Goal: Task Accomplishment & Management: Use online tool/utility

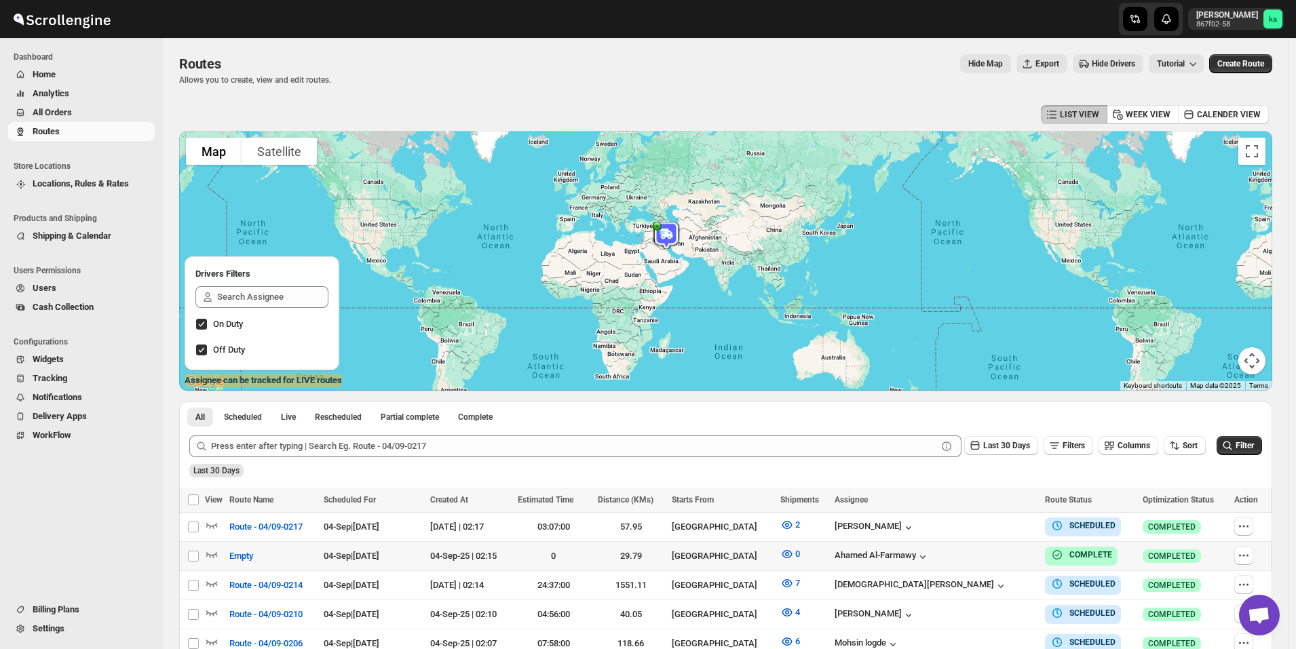
scroll to position [204, 0]
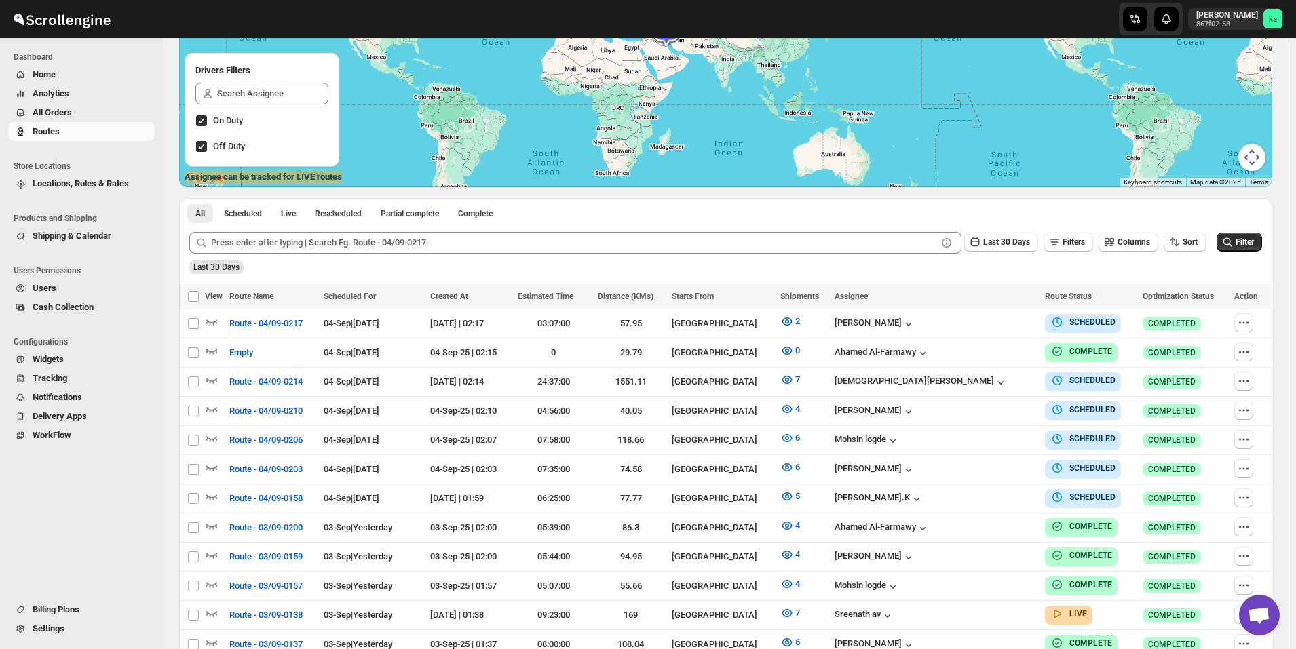
click at [85, 112] on span "All Orders" at bounding box center [92, 113] width 119 height 14
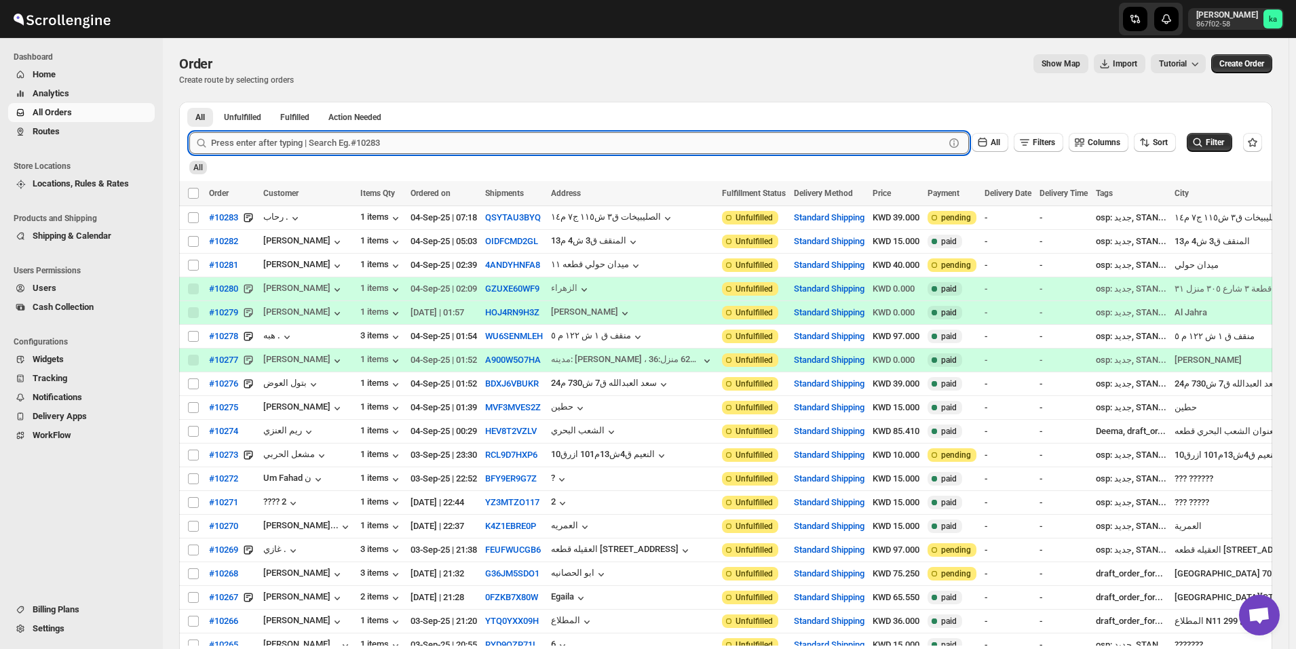
click at [281, 140] on input "text" at bounding box center [577, 143] width 733 height 22
type input "9666"
click at [189, 102] on button "Submit" at bounding box center [208, 109] width 39 height 14
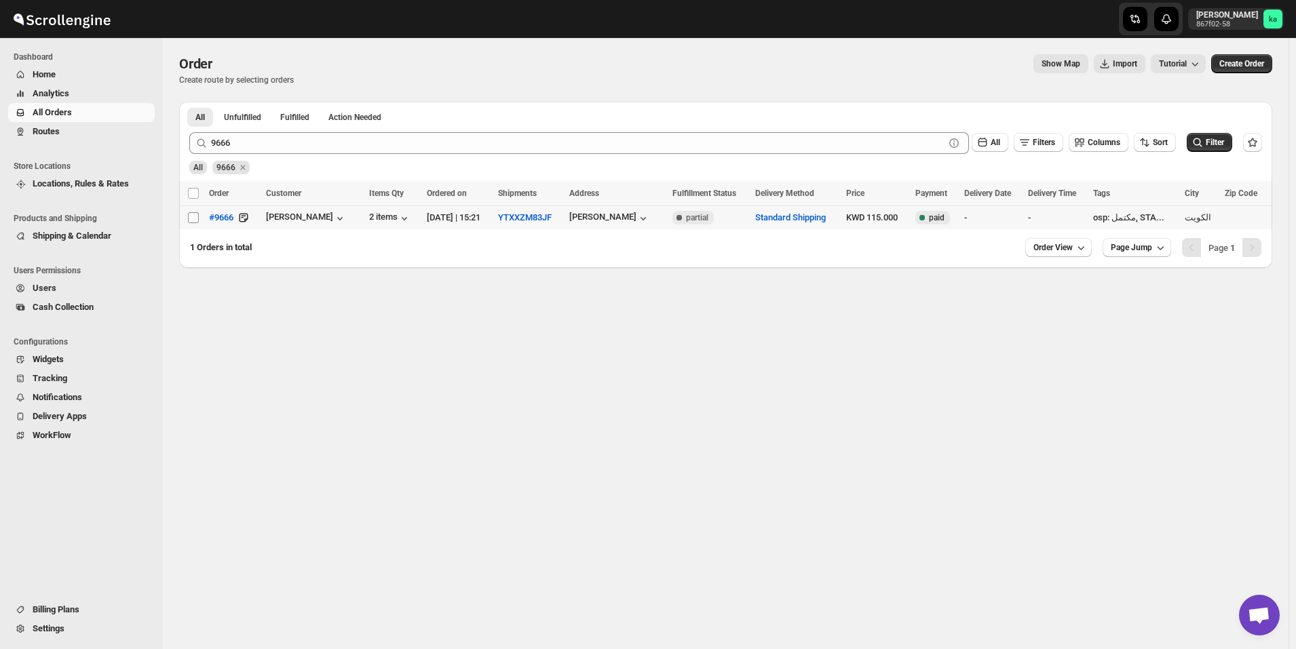
click at [192, 216] on input "Select order" at bounding box center [193, 217] width 11 height 11
checkbox input "true"
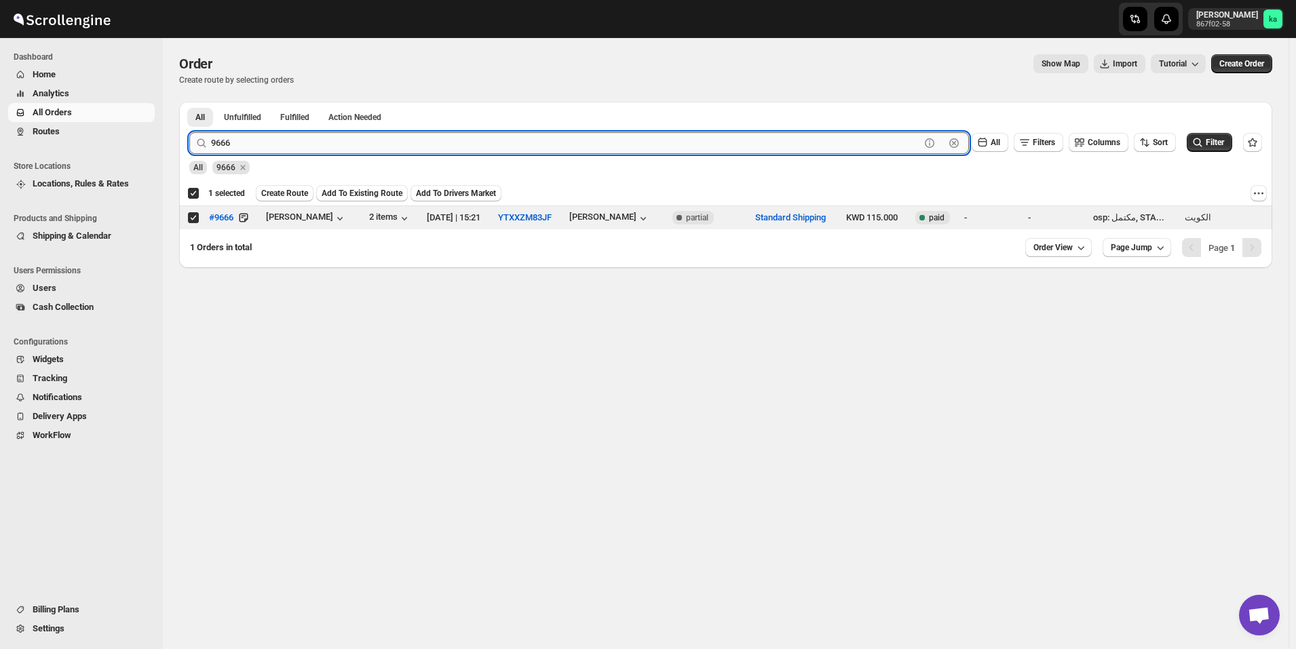
click at [304, 144] on input "9666" at bounding box center [565, 143] width 709 height 22
paste input "10039"
click at [189, 102] on button "Submit" at bounding box center [208, 109] width 39 height 14
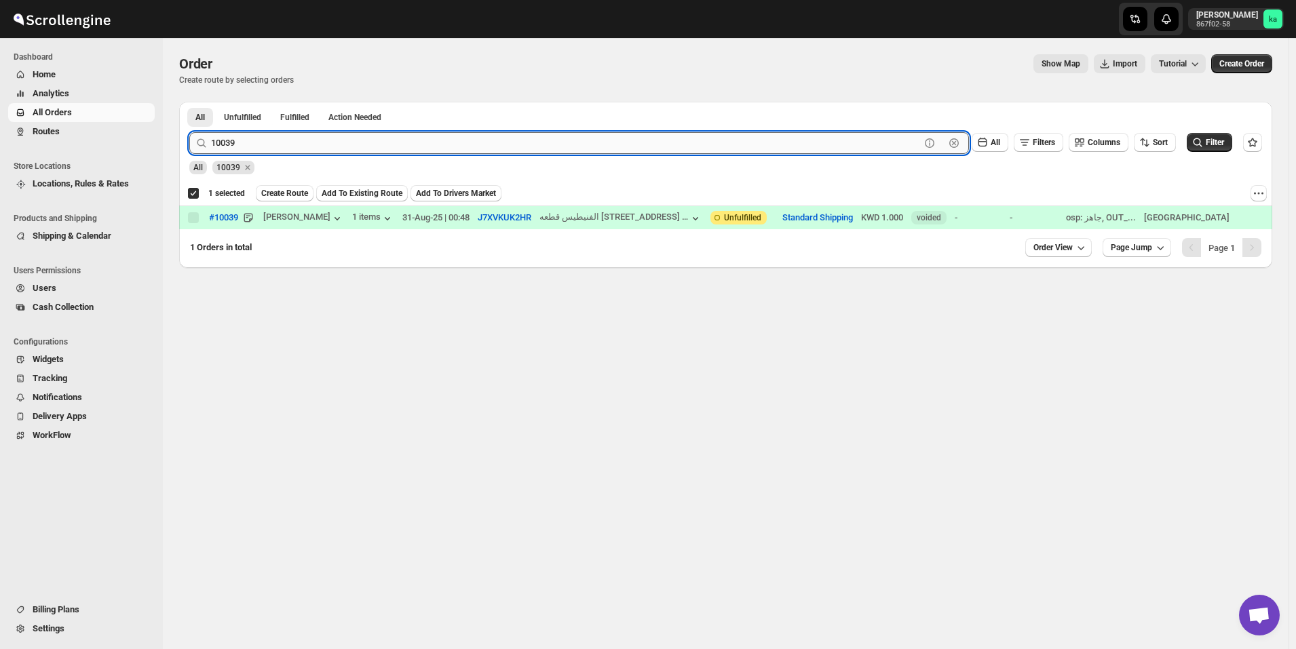
click at [305, 137] on input "10039" at bounding box center [565, 143] width 709 height 22
paste input "2"
type input "10032"
click at [189, 102] on button "Submit" at bounding box center [208, 109] width 39 height 14
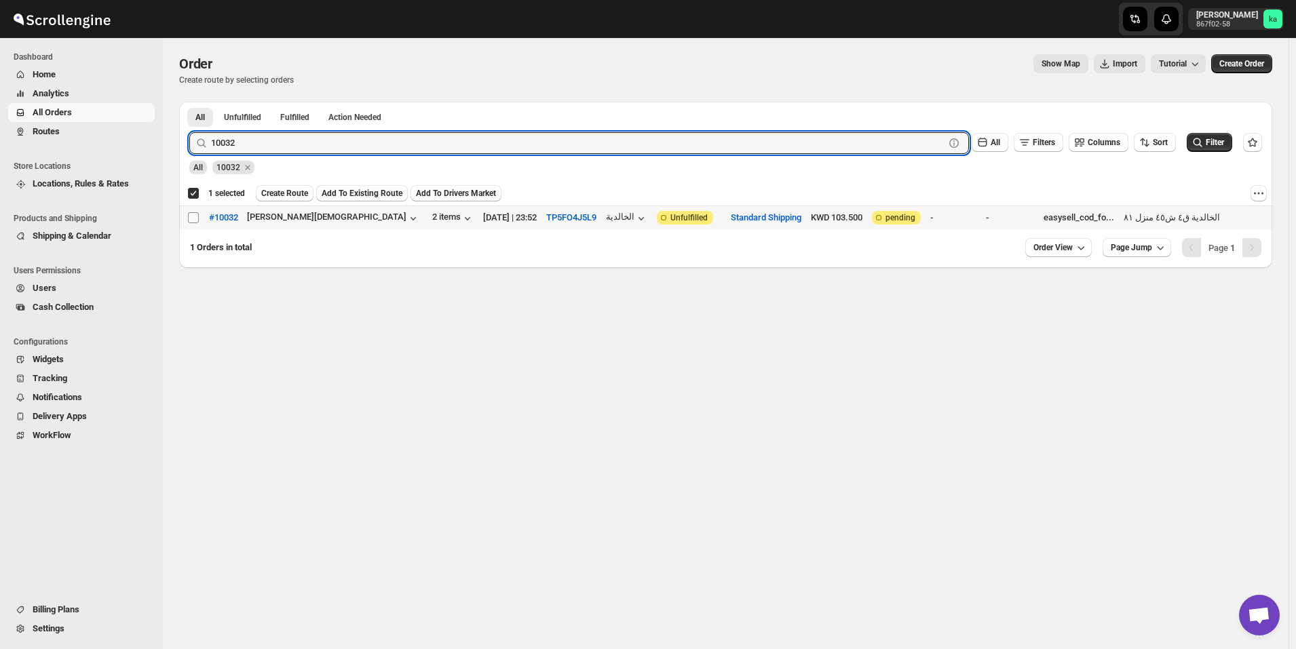
click at [194, 216] on input "Select order" at bounding box center [193, 217] width 11 height 11
checkbox input "true"
checkbox input "false"
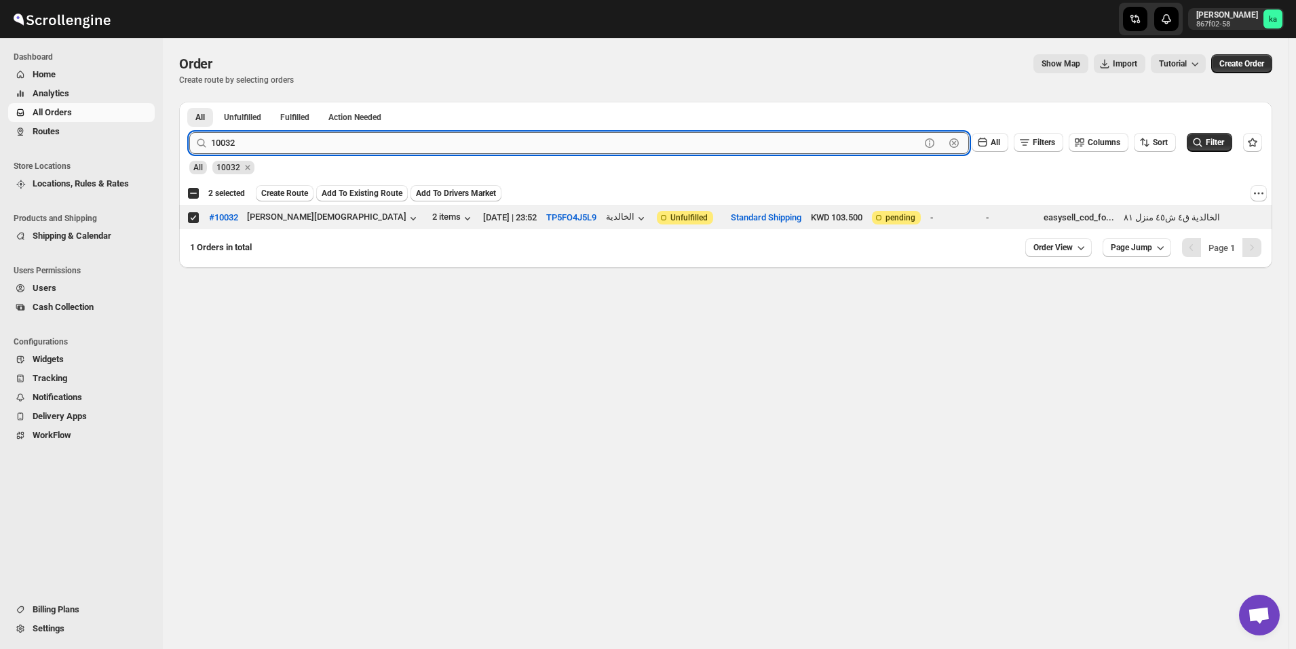
click at [275, 147] on input "10032" at bounding box center [565, 143] width 709 height 22
paste input "68"
type input "10068"
click at [189, 102] on button "Submit" at bounding box center [208, 109] width 39 height 14
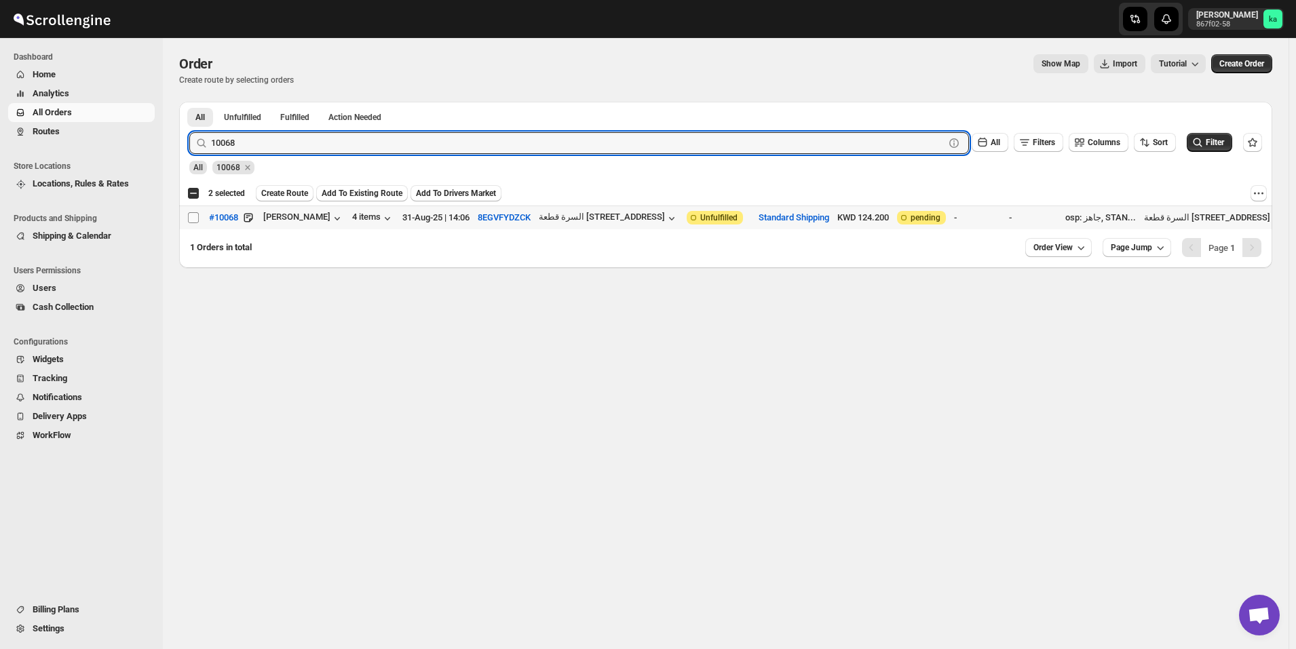
click at [191, 218] on input "Select order" at bounding box center [193, 217] width 11 height 11
checkbox input "true"
click at [296, 145] on input "10068" at bounding box center [565, 143] width 709 height 22
paste input "7"
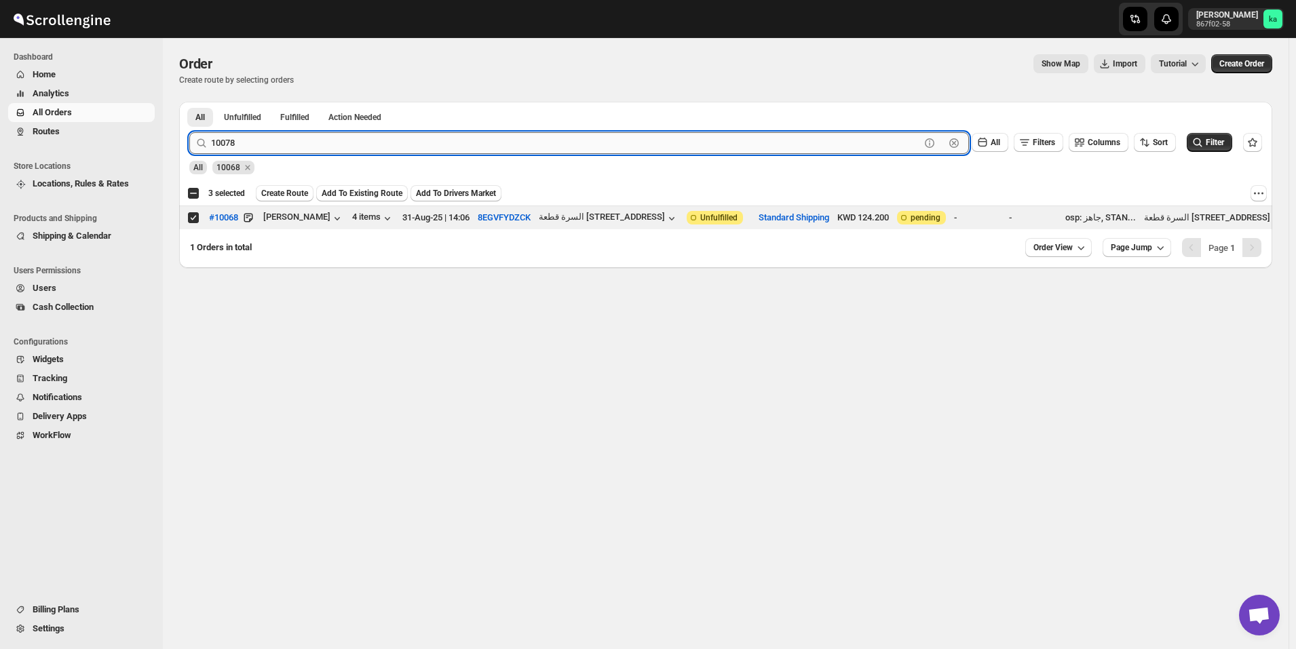
type input "10078"
click at [189, 102] on button "Submit" at bounding box center [208, 109] width 39 height 14
click at [193, 221] on input "Select order" at bounding box center [193, 217] width 11 height 11
checkbox input "true"
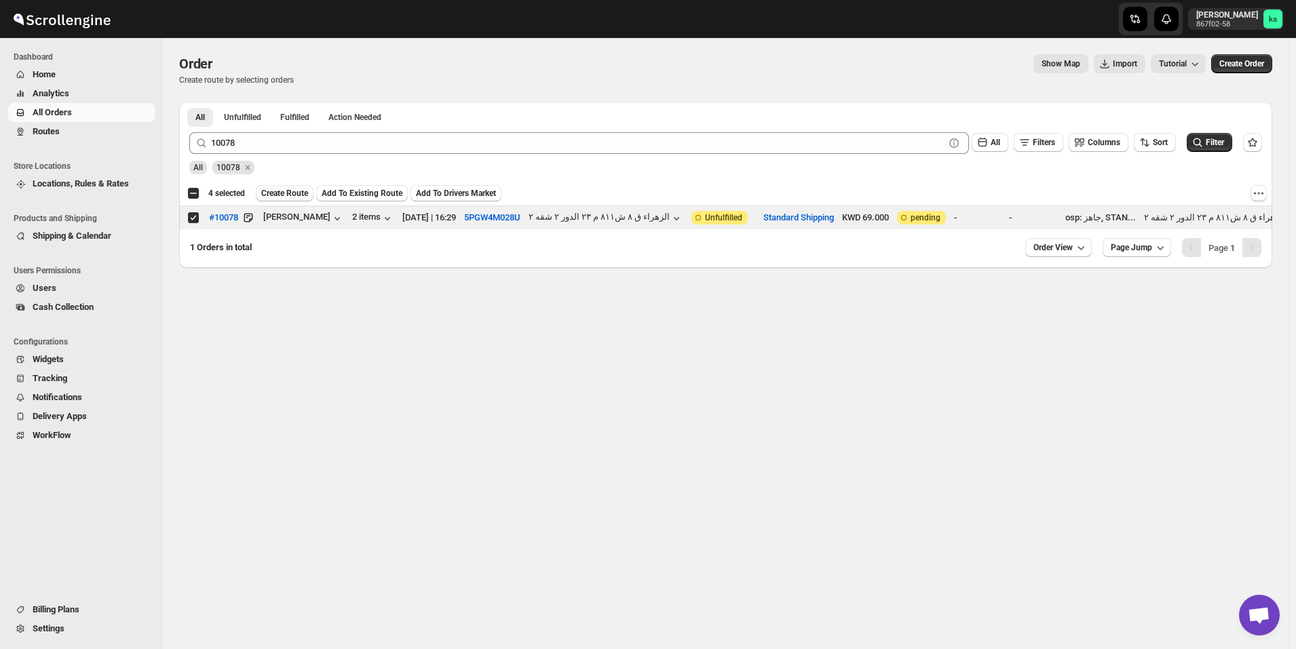
click at [289, 195] on span "Create Route" at bounding box center [284, 193] width 47 height 11
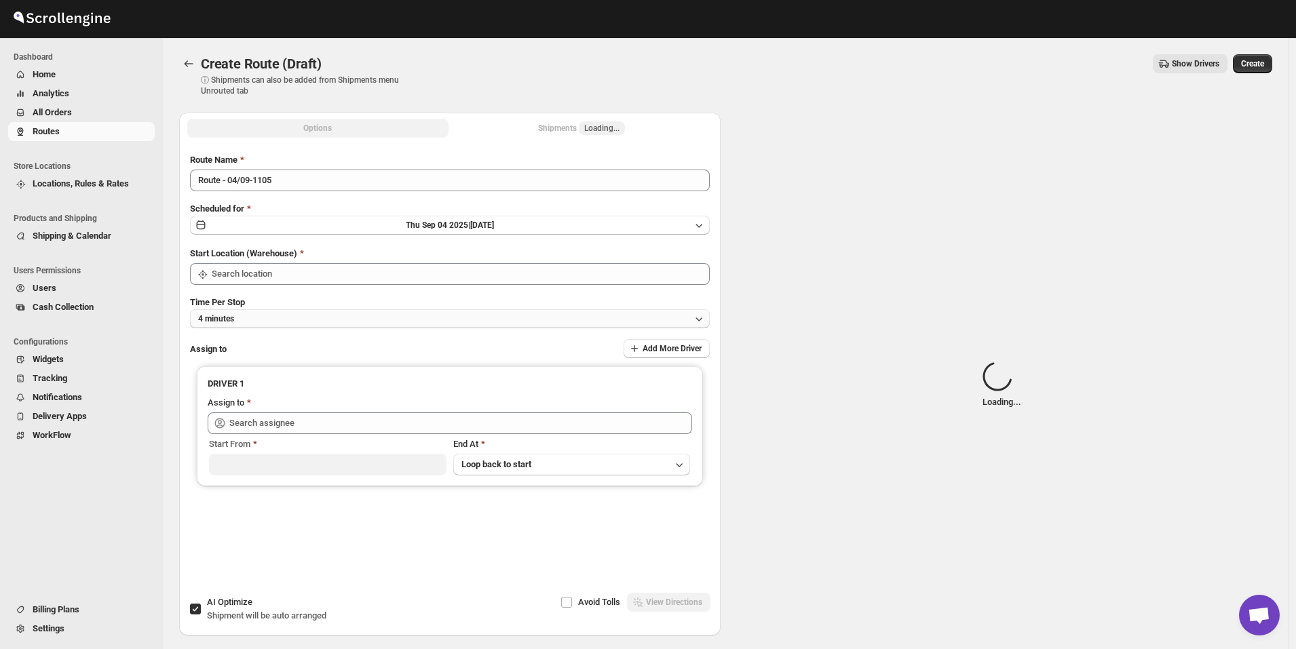
type input "[GEOGRAPHIC_DATA]"
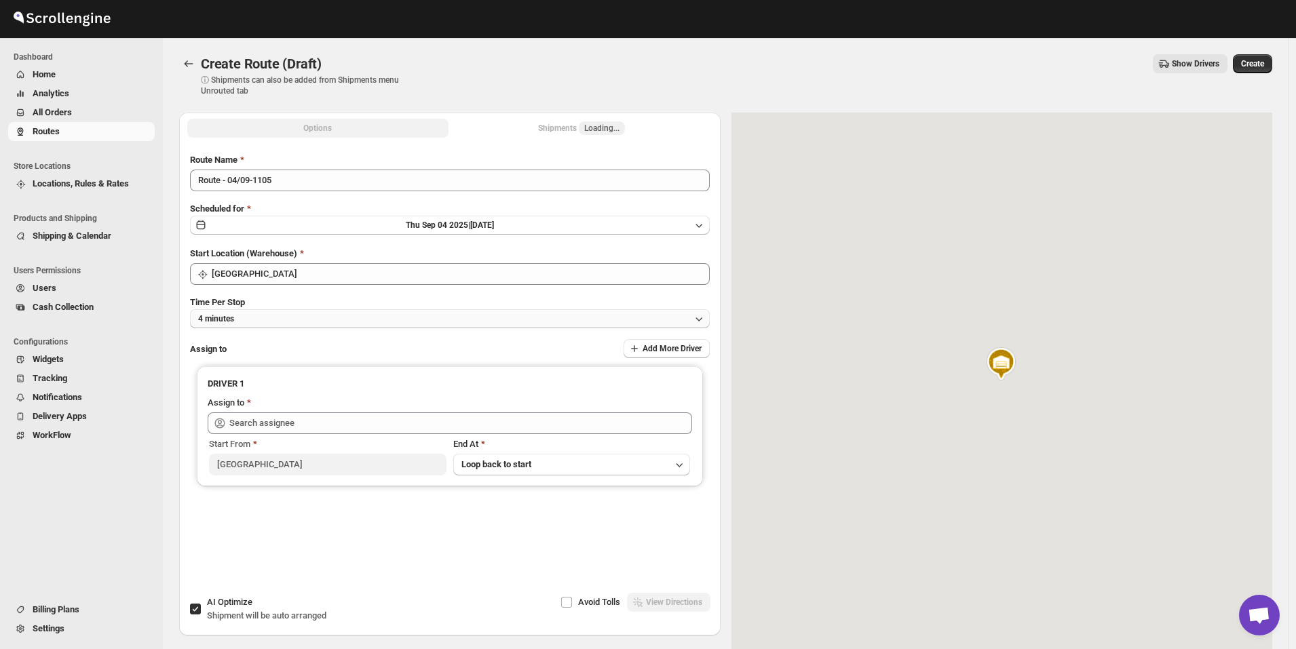
click at [265, 317] on button "4 minutes" at bounding box center [450, 318] width 520 height 19
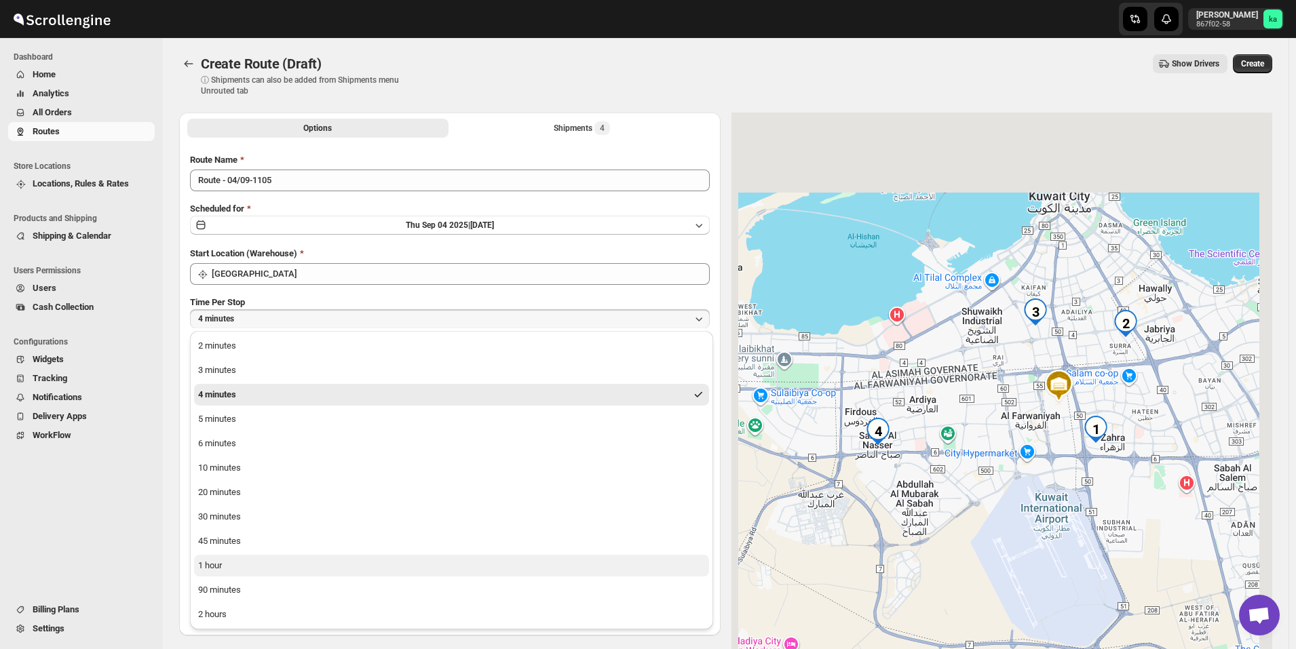
click at [246, 575] on button "1 hour" at bounding box center [451, 566] width 515 height 22
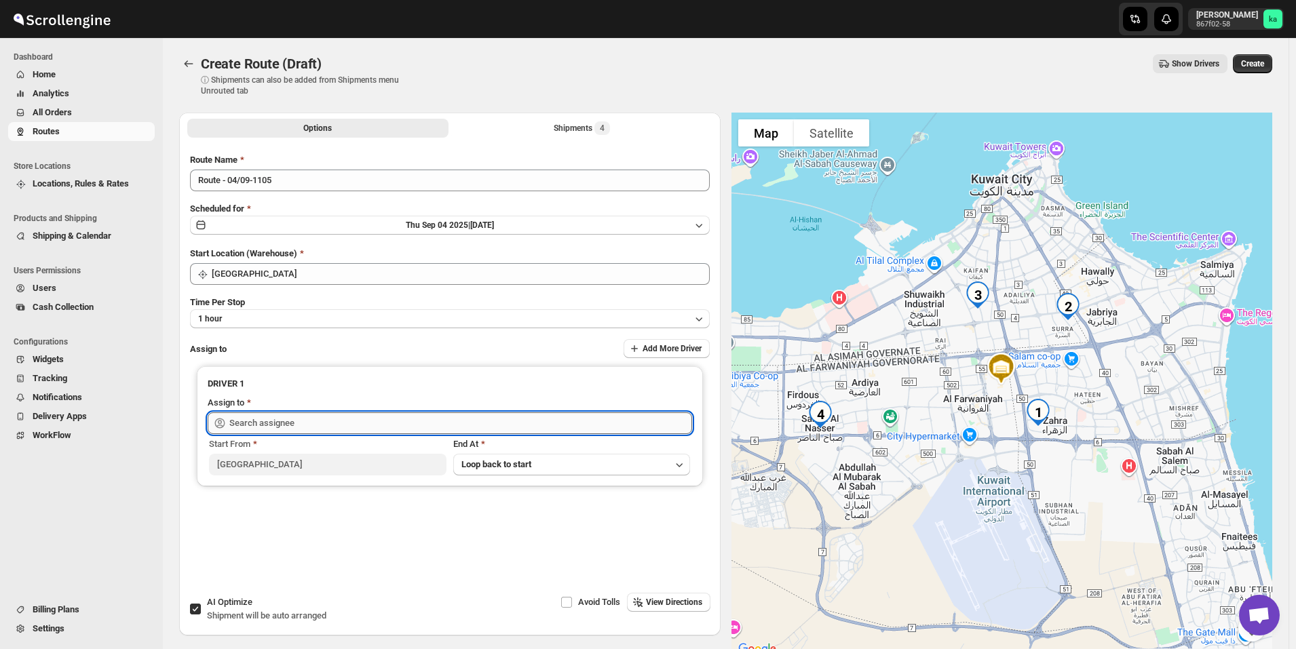
click at [256, 429] on input "text" at bounding box center [460, 423] width 463 height 22
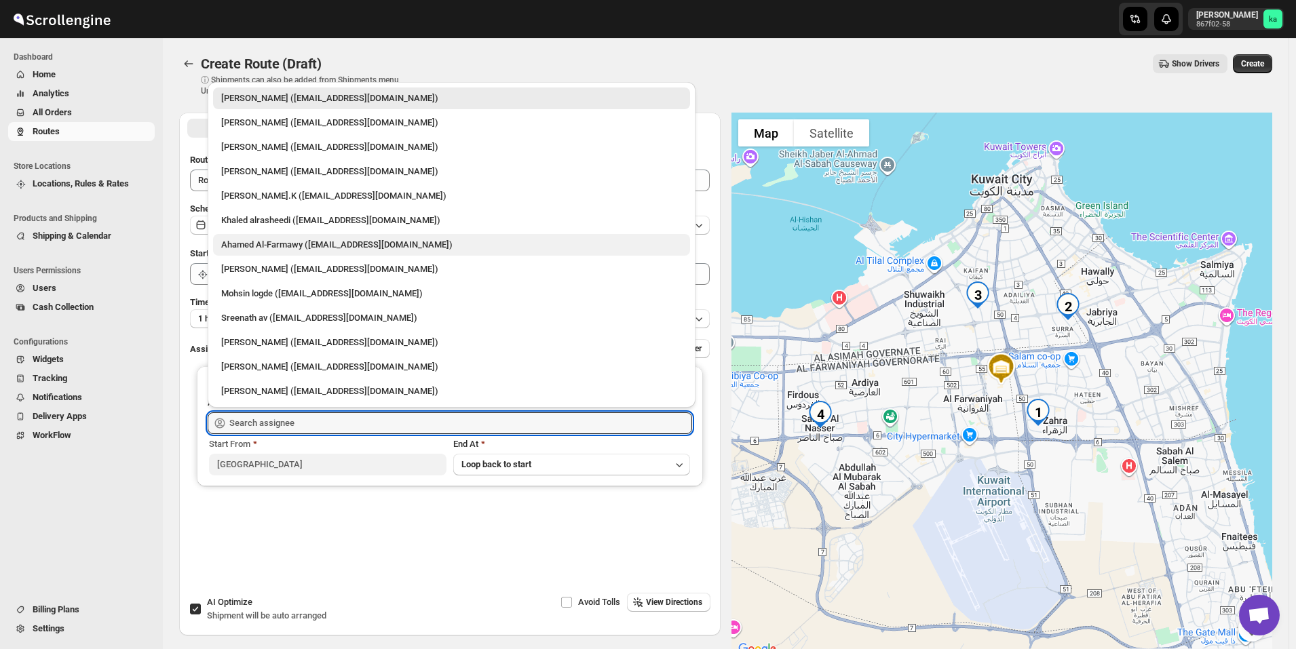
click at [241, 237] on div "Ahamed Al-Farmawy ([EMAIL_ADDRESS][DOMAIN_NAME])" at bounding box center [451, 245] width 477 height 22
type input "Ahamed Al-Farmawy ([EMAIL_ADDRESS][DOMAIN_NAME])"
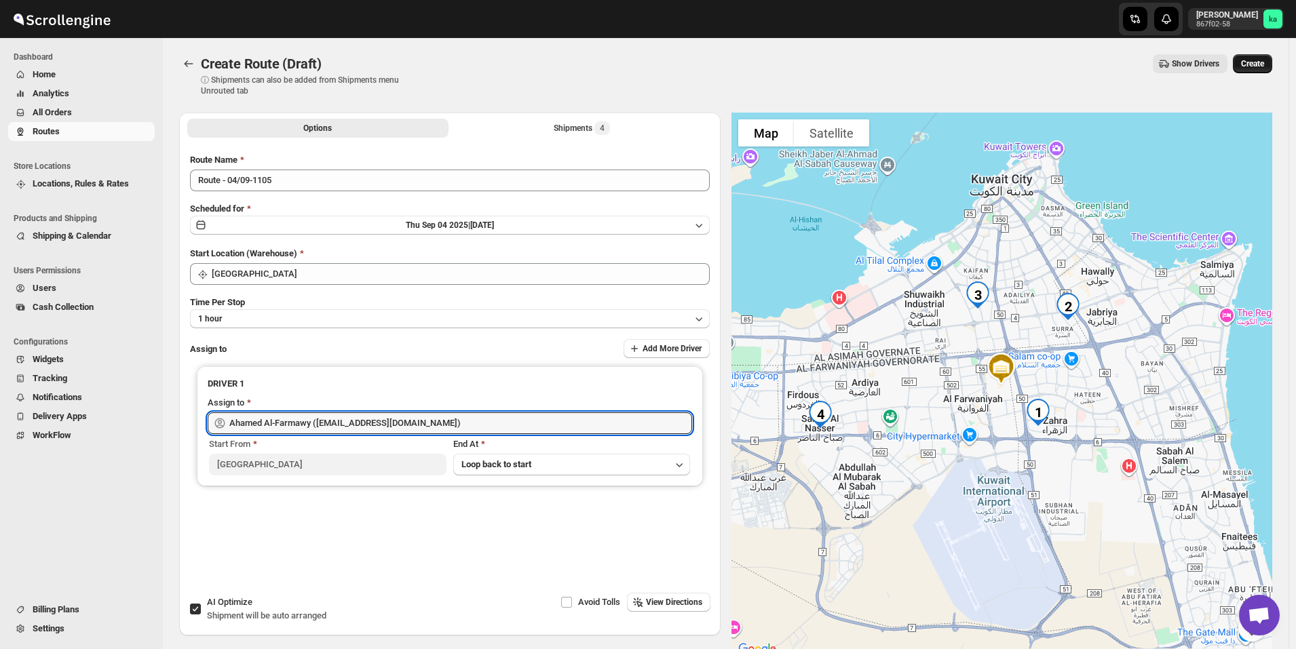
click at [1264, 64] on span "Create" at bounding box center [1252, 63] width 23 height 11
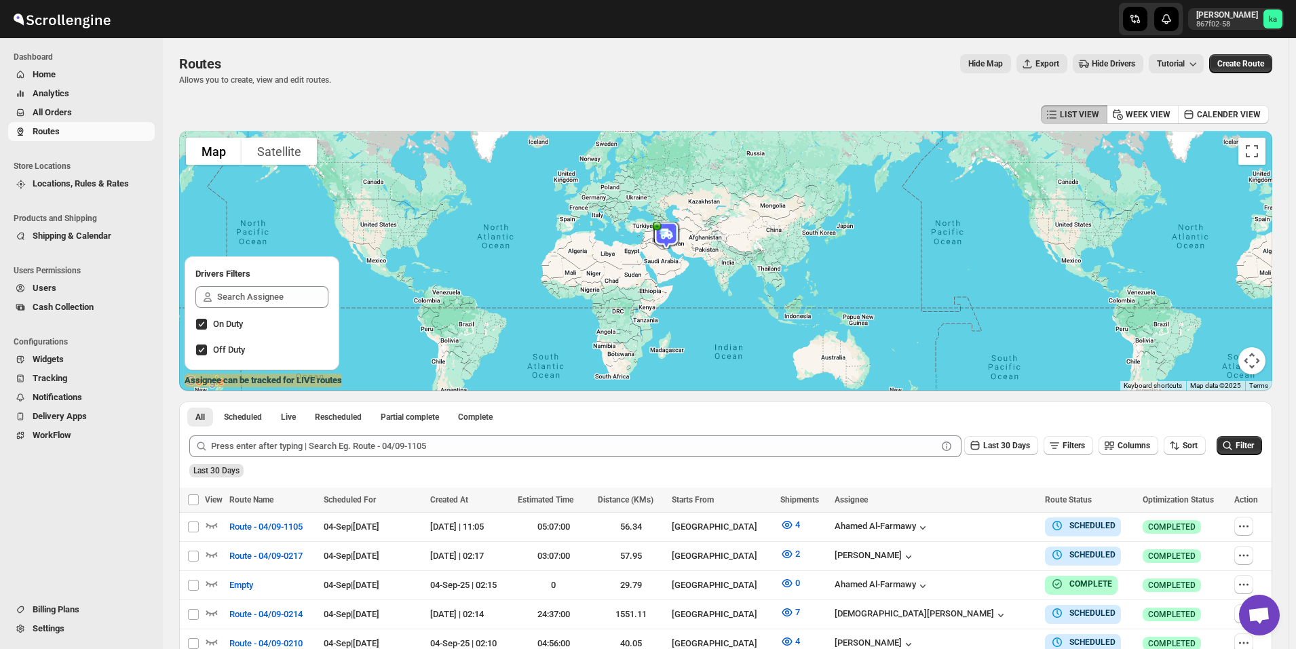
click at [99, 113] on span "All Orders" at bounding box center [92, 113] width 119 height 14
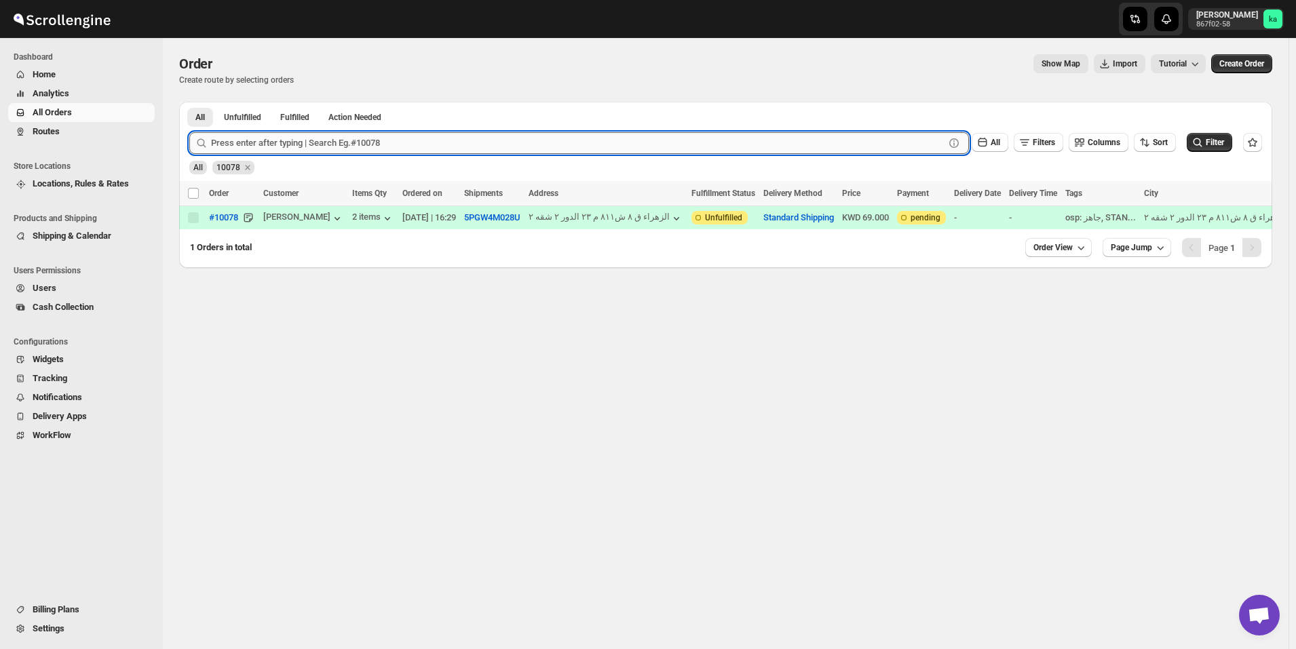
click at [333, 139] on input "text" at bounding box center [577, 143] width 733 height 22
type input "10032"
click at [189, 102] on button "Submit" at bounding box center [208, 109] width 39 height 14
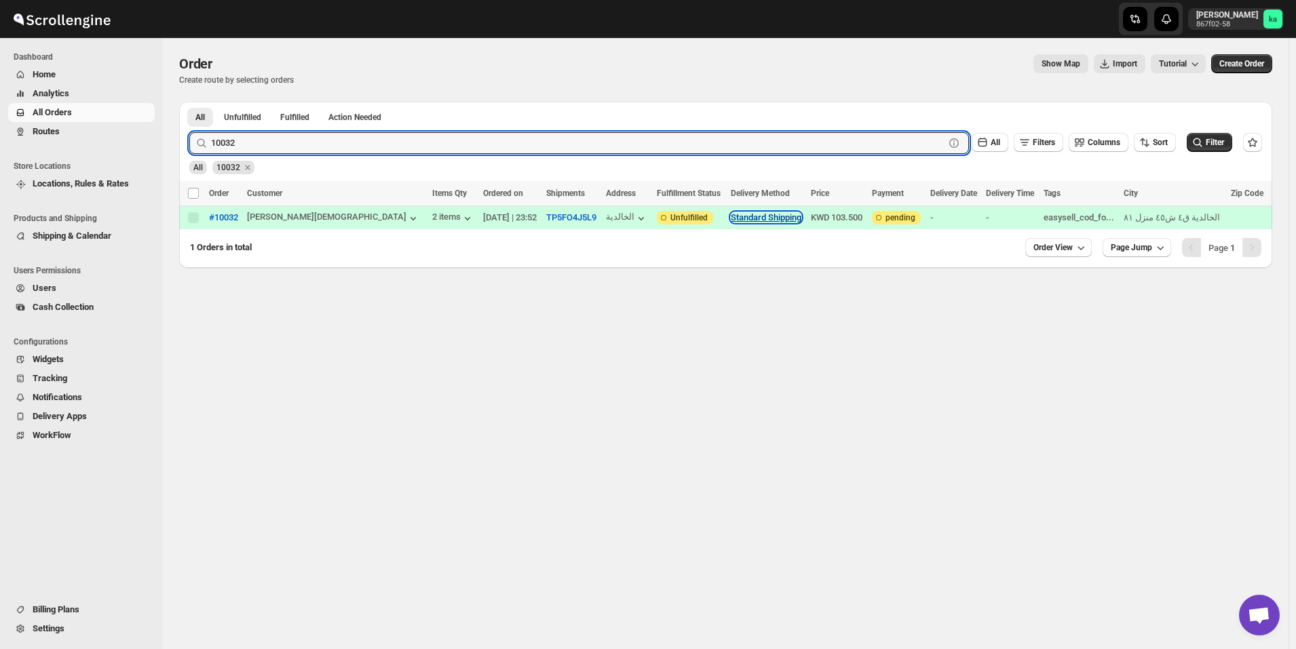
click at [731, 219] on button "Standard Shipping" at bounding box center [766, 217] width 71 height 10
